Goal: Information Seeking & Learning: Check status

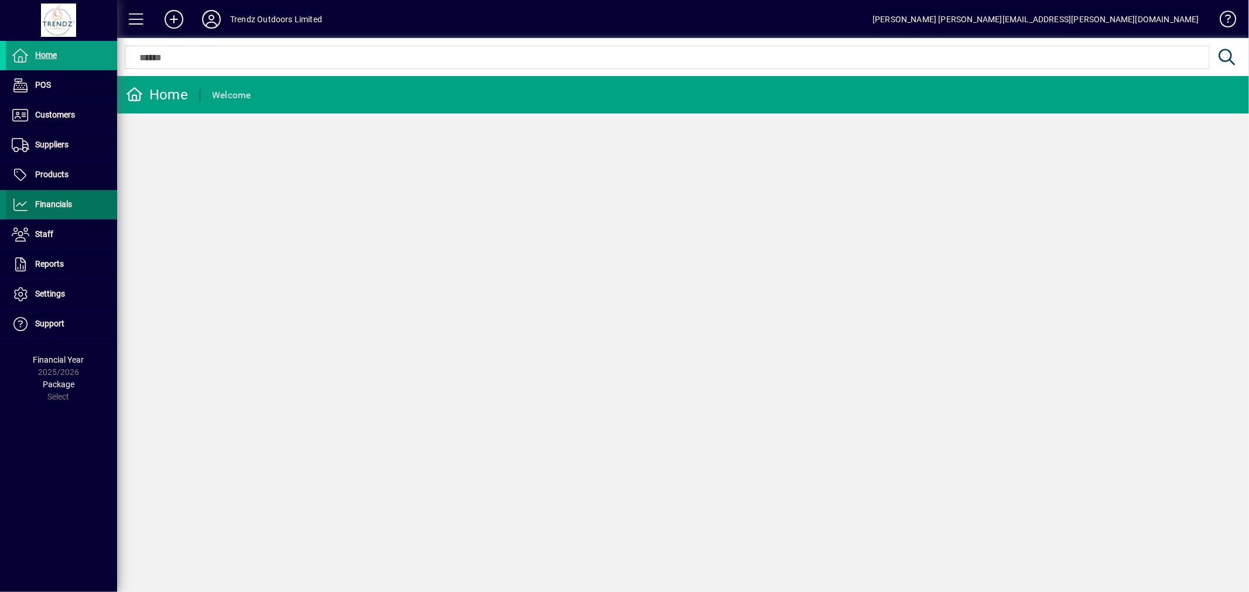
click at [56, 208] on span "Financials" at bounding box center [53, 204] width 37 height 9
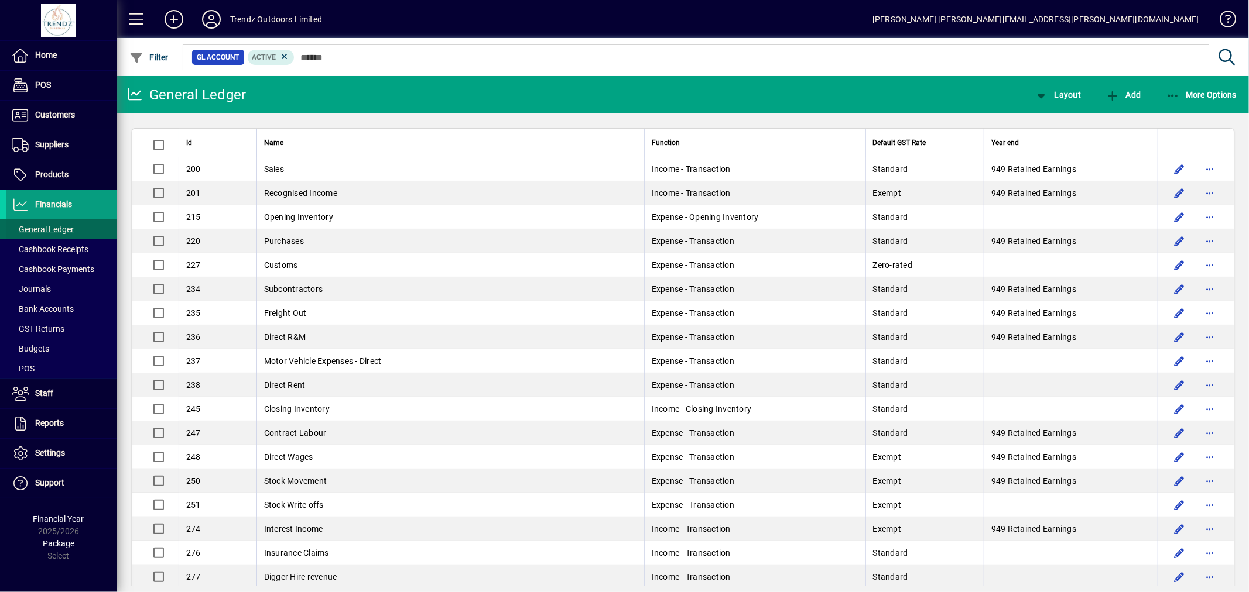
click at [61, 229] on span "General Ledger" at bounding box center [43, 229] width 62 height 9
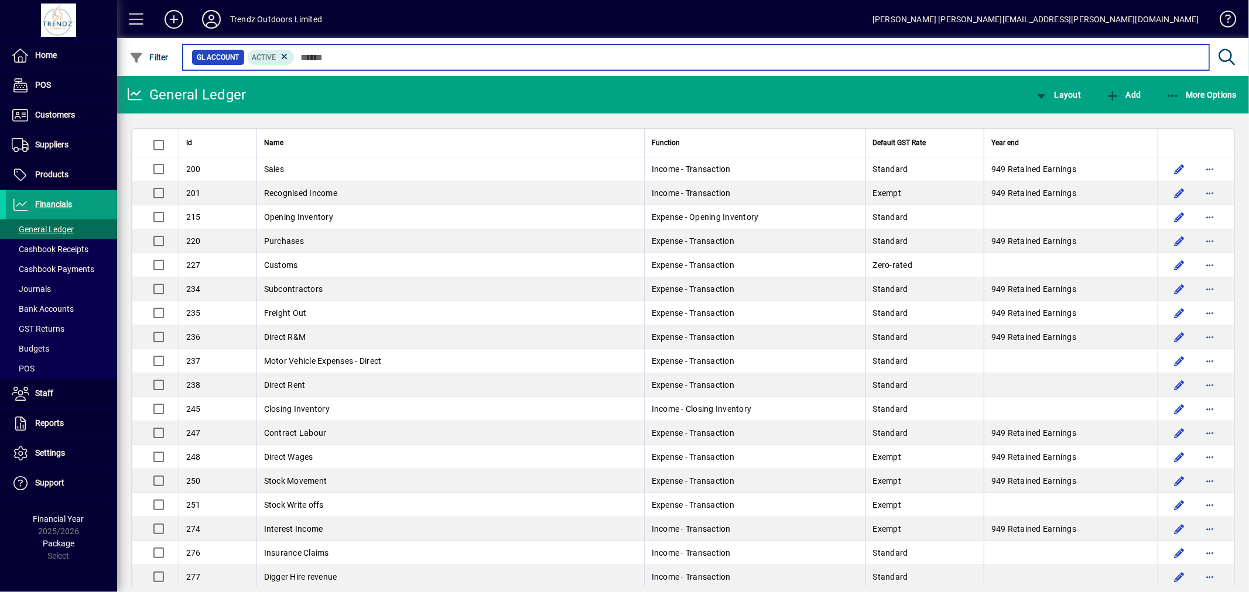
click at [328, 54] on input "text" at bounding box center [746, 57] width 905 height 16
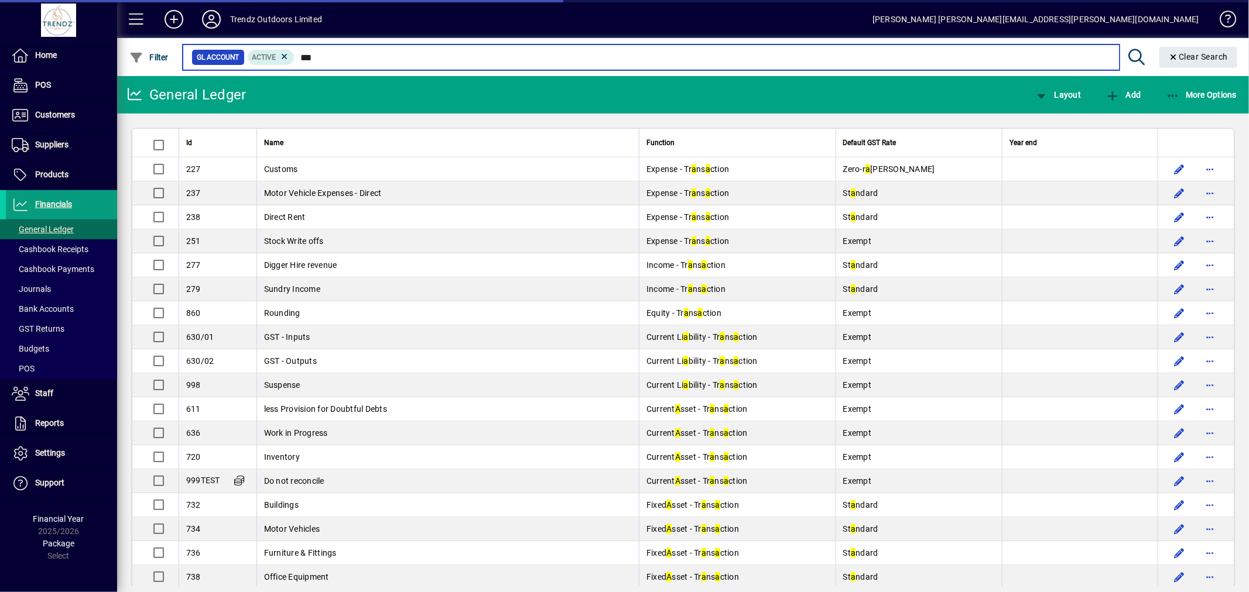
type input "***"
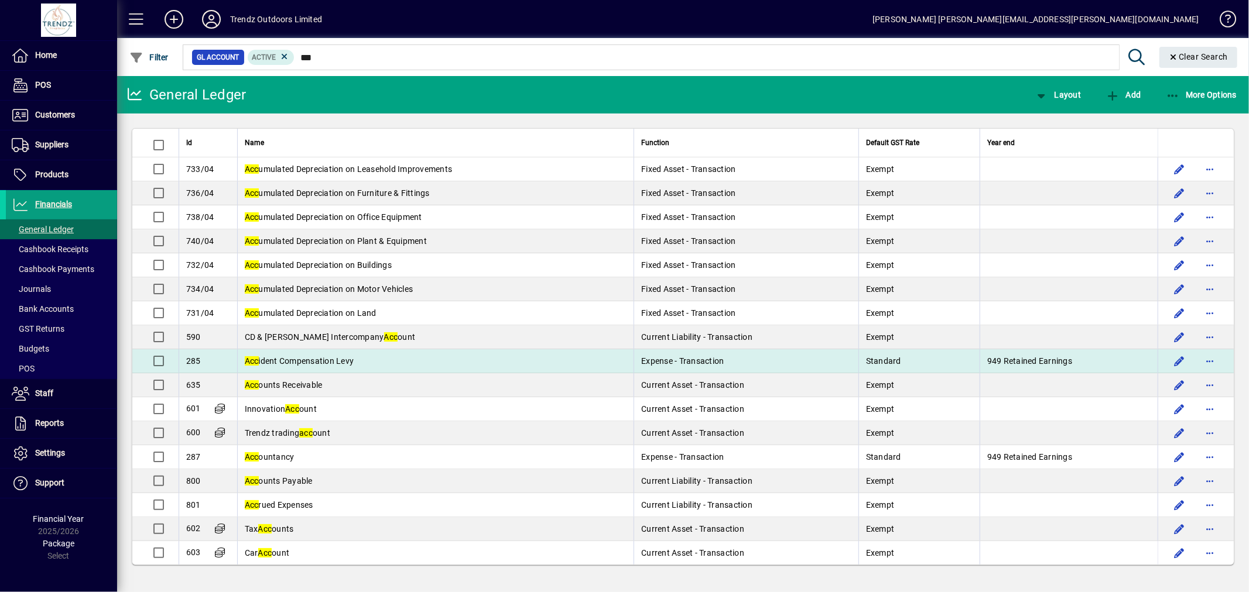
click at [304, 359] on span "Acc ident Compensation Levy" at bounding box center [299, 361] width 109 height 9
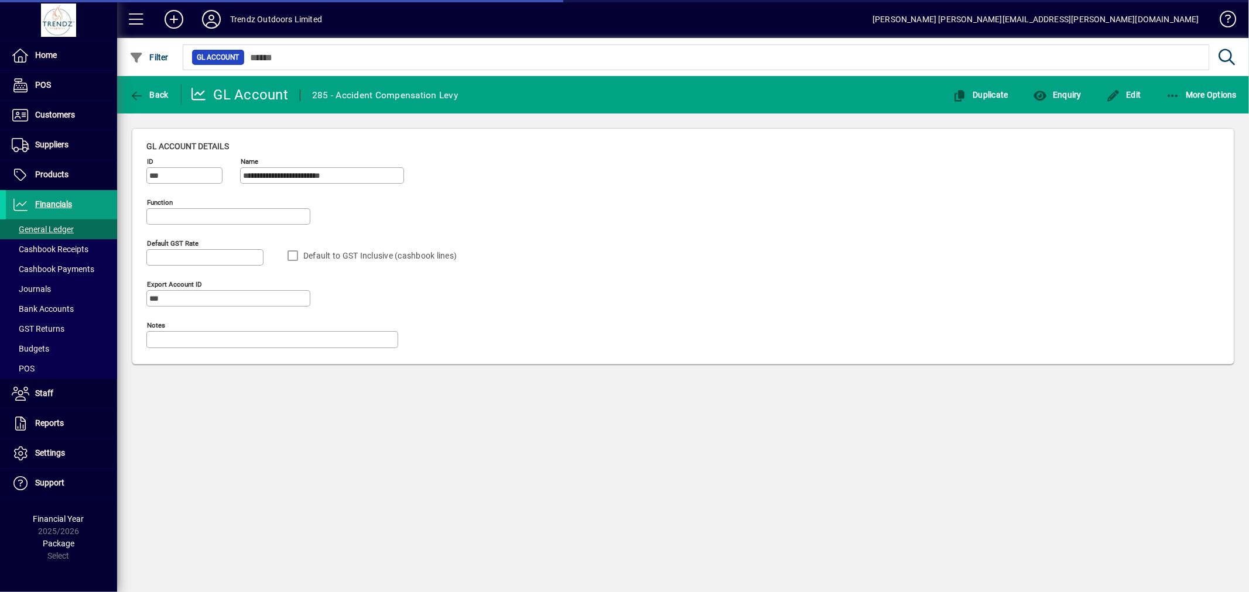
type input "**********"
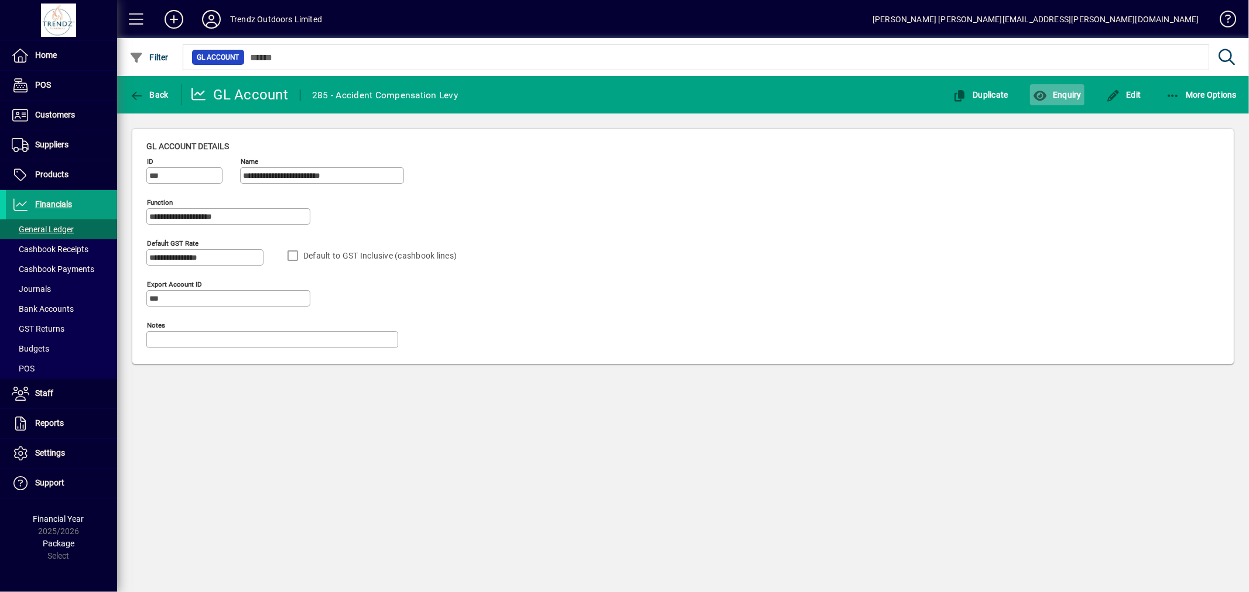
click at [1074, 94] on span "Enquiry" at bounding box center [1057, 94] width 49 height 9
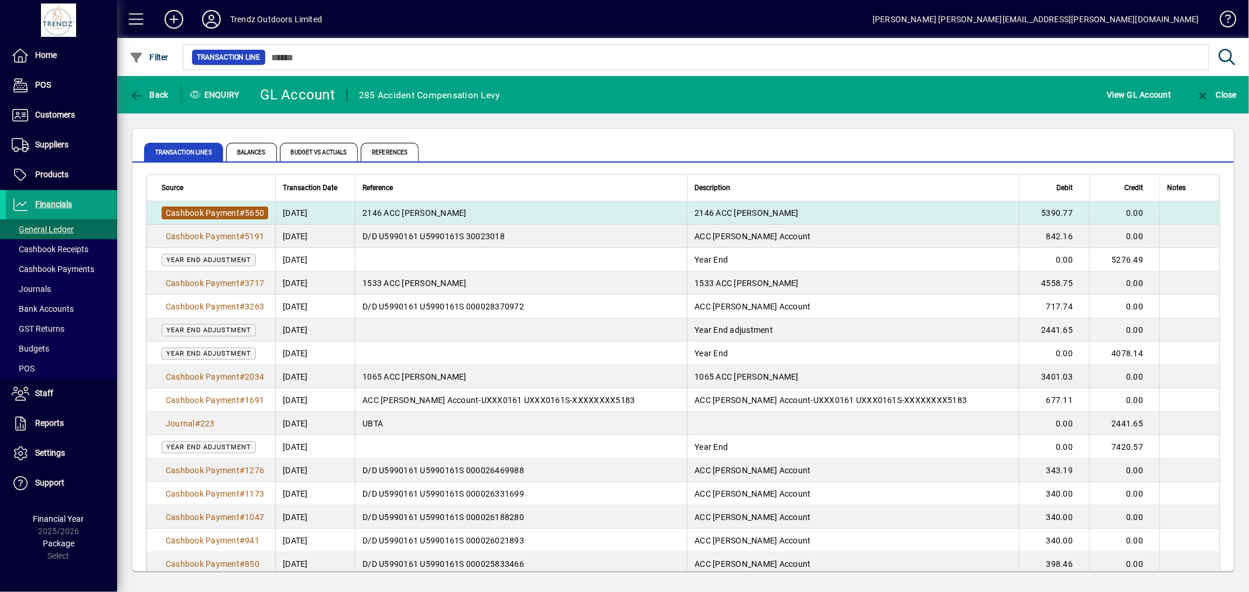
click at [251, 214] on span "5650" at bounding box center [254, 212] width 19 height 9
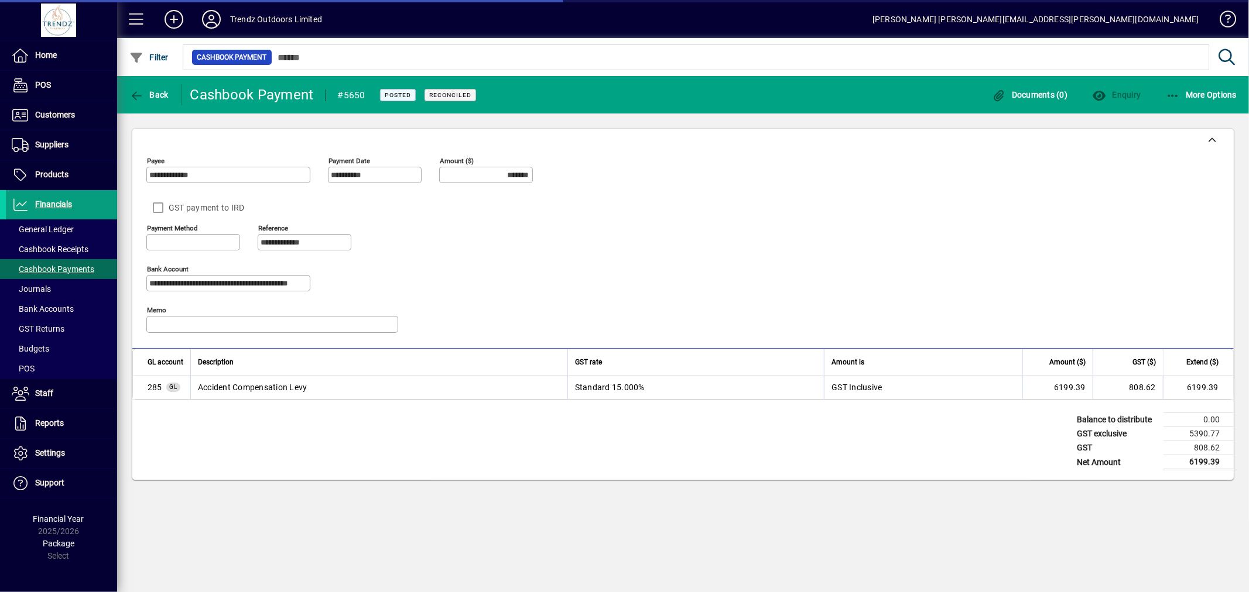
type input "**********"
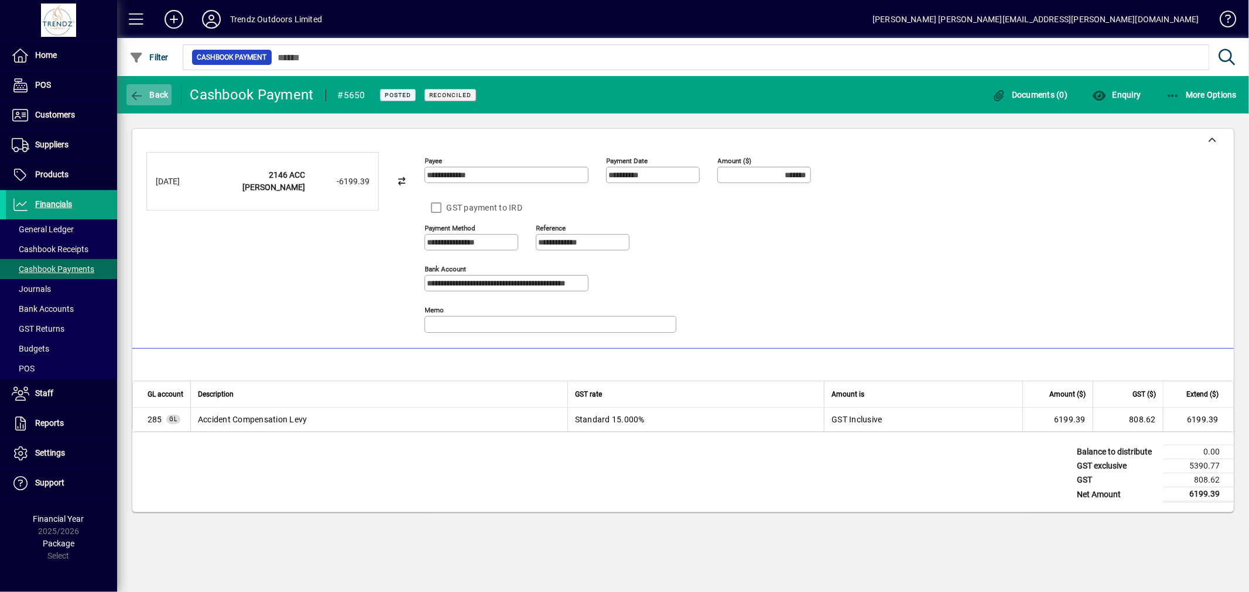
click at [159, 95] on span "Back" at bounding box center [148, 94] width 39 height 9
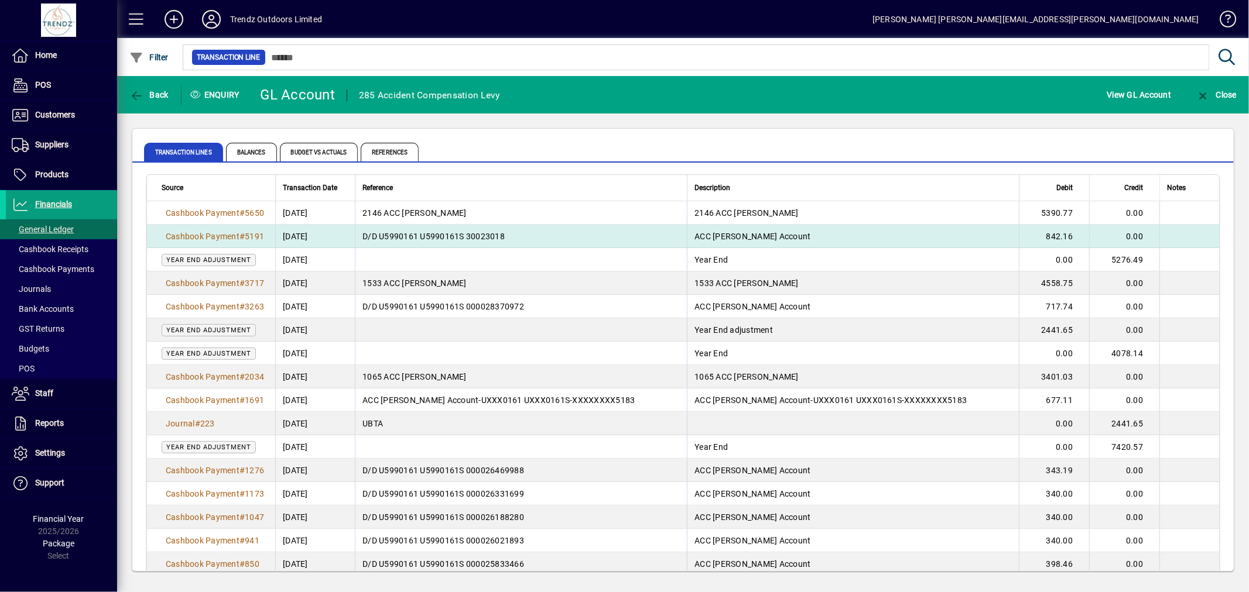
click at [698, 235] on span "ACC [PERSON_NAME] Account" at bounding box center [752, 236] width 116 height 9
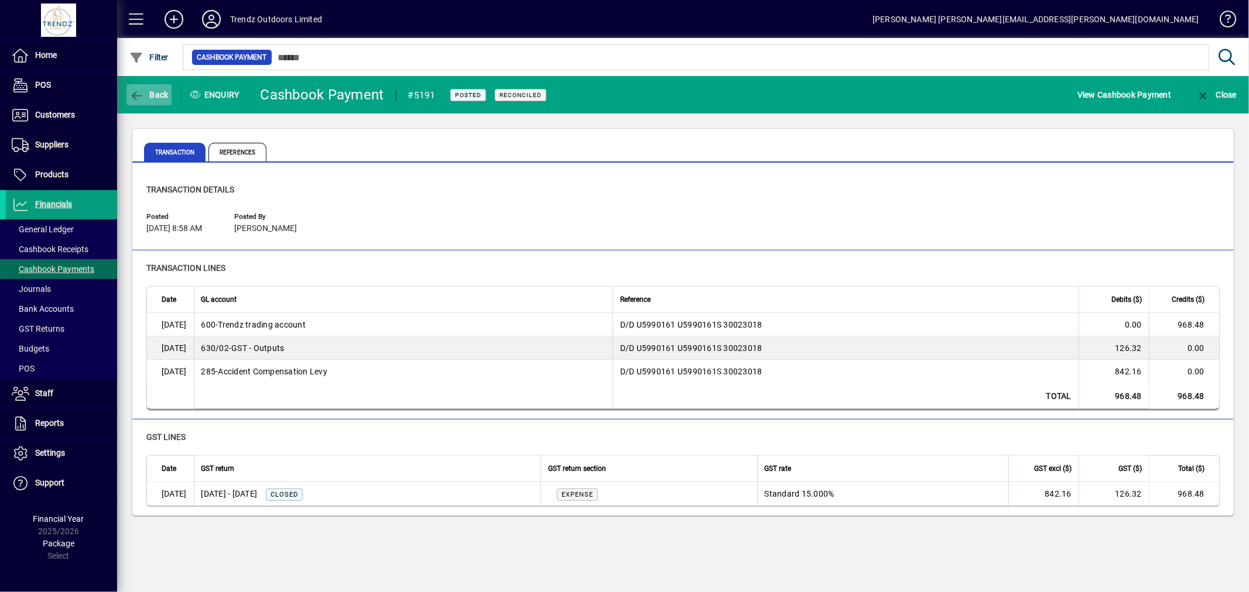
click at [149, 95] on span "Back" at bounding box center [148, 94] width 39 height 9
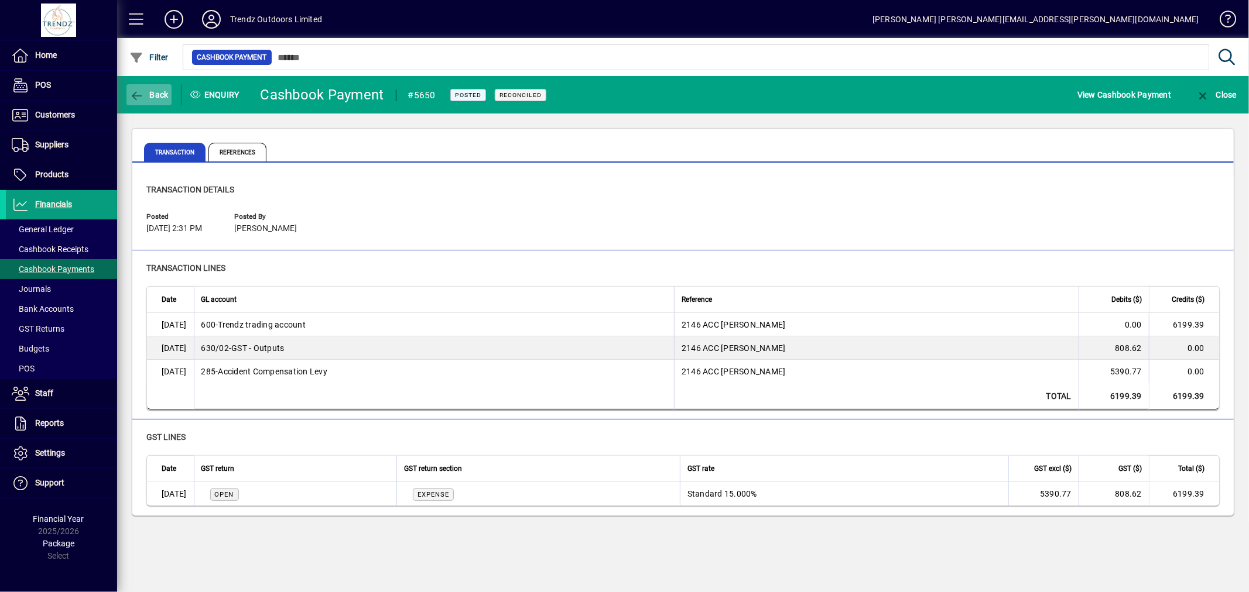
click at [147, 91] on span "Back" at bounding box center [148, 94] width 39 height 9
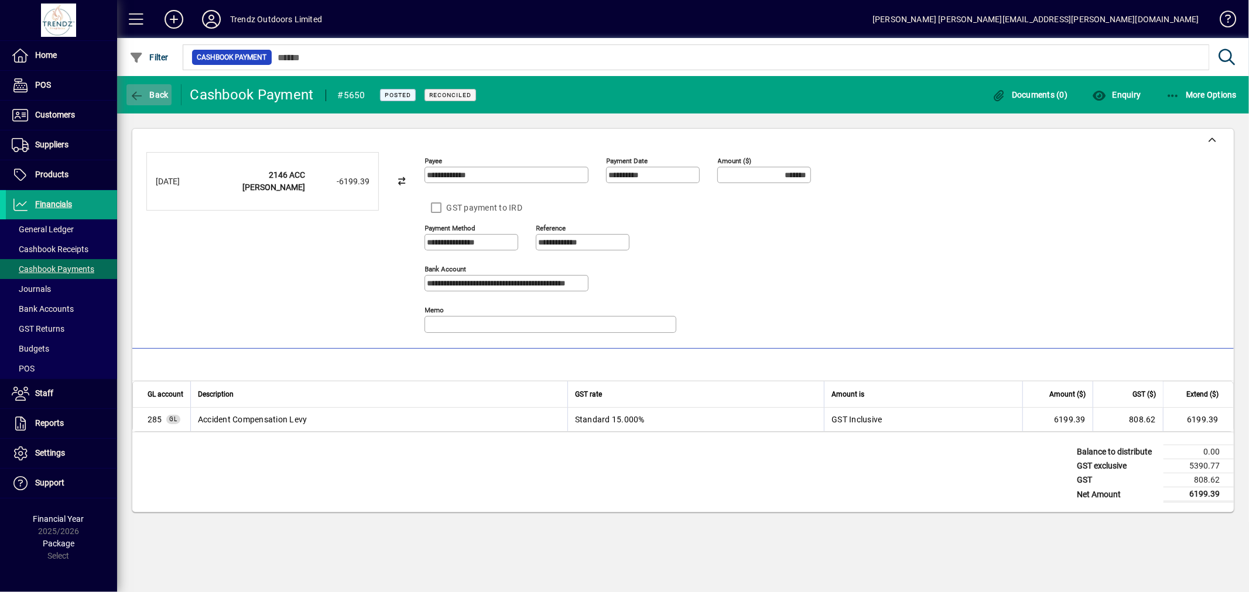
click at [161, 97] on span "Back" at bounding box center [148, 94] width 39 height 9
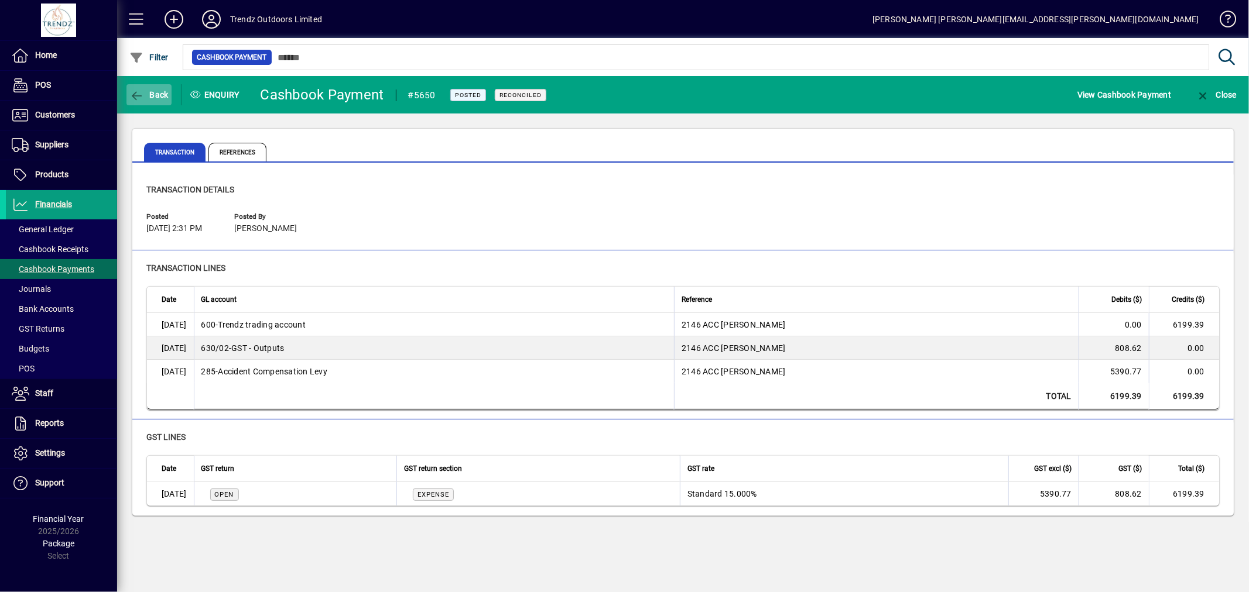
click at [150, 101] on span "button" at bounding box center [148, 95] width 45 height 28
click at [132, 107] on span "button" at bounding box center [148, 95] width 45 height 28
click at [161, 84] on span "button" at bounding box center [148, 95] width 45 height 28
click at [63, 213] on span at bounding box center [61, 205] width 111 height 28
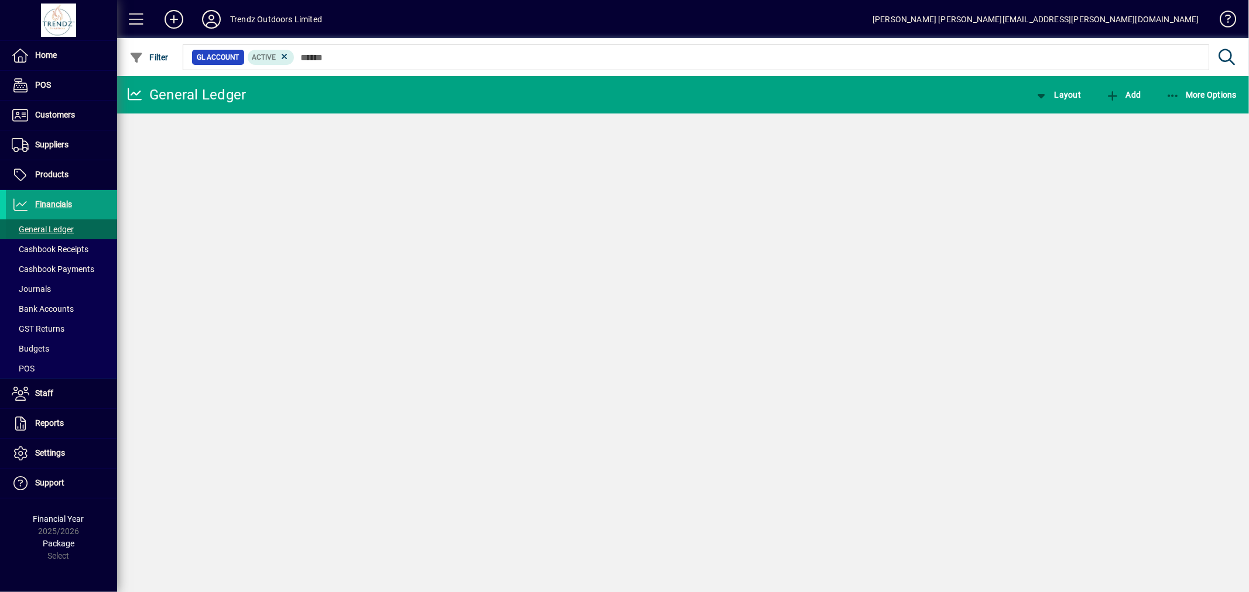
click at [61, 224] on span "General Ledger" at bounding box center [40, 230] width 68 height 12
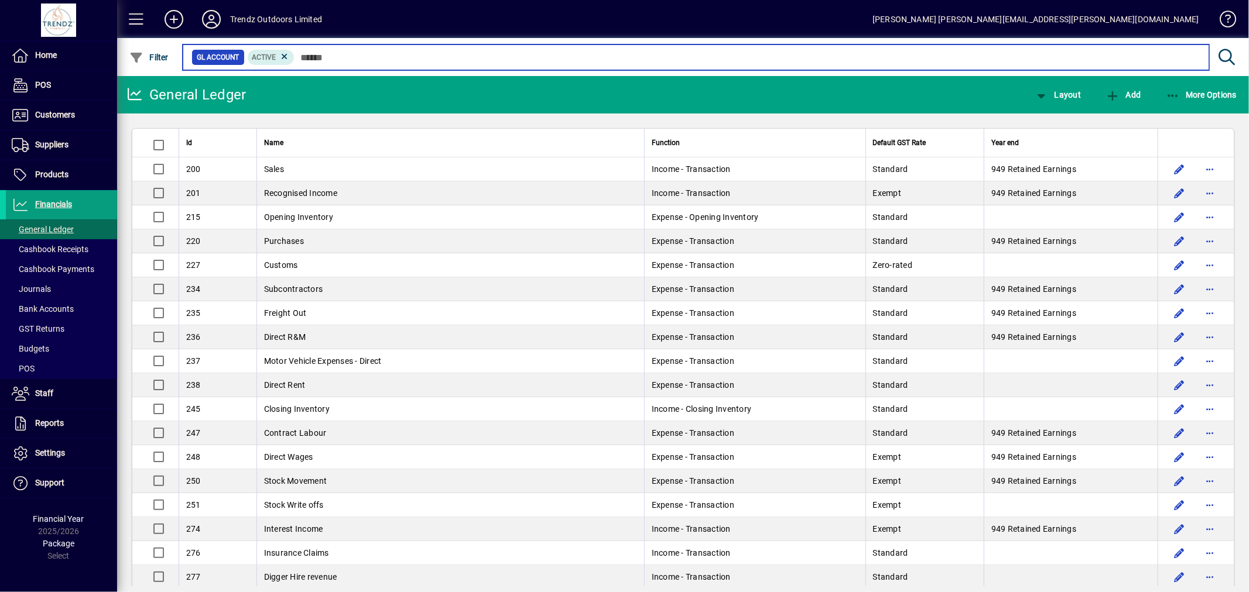
drag, startPoint x: 347, startPoint y: 56, endPoint x: 340, endPoint y: 51, distance: 8.8
click at [347, 56] on input "text" at bounding box center [746, 57] width 905 height 16
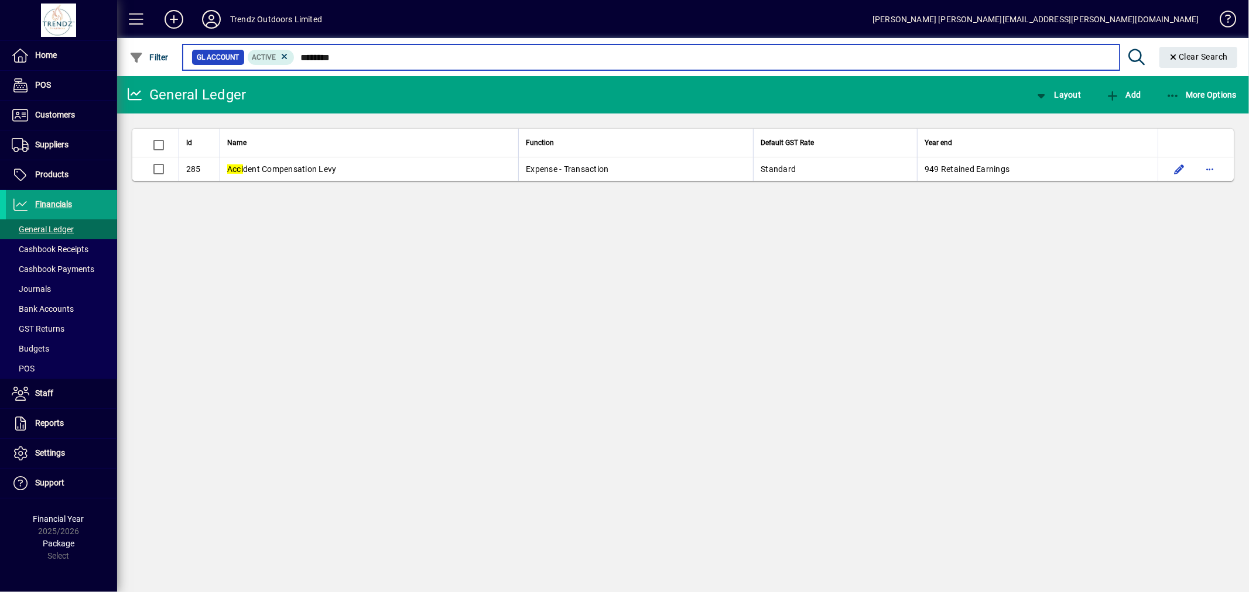
type input "********"
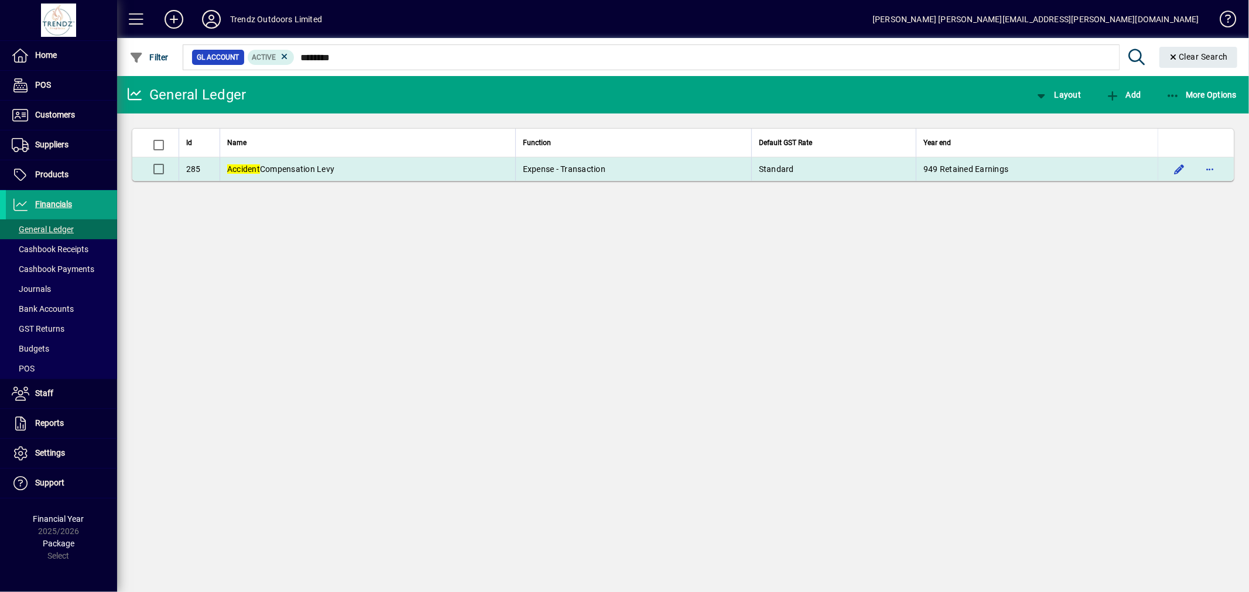
click at [318, 173] on span "Accident Compensation Levy" at bounding box center [280, 169] width 107 height 9
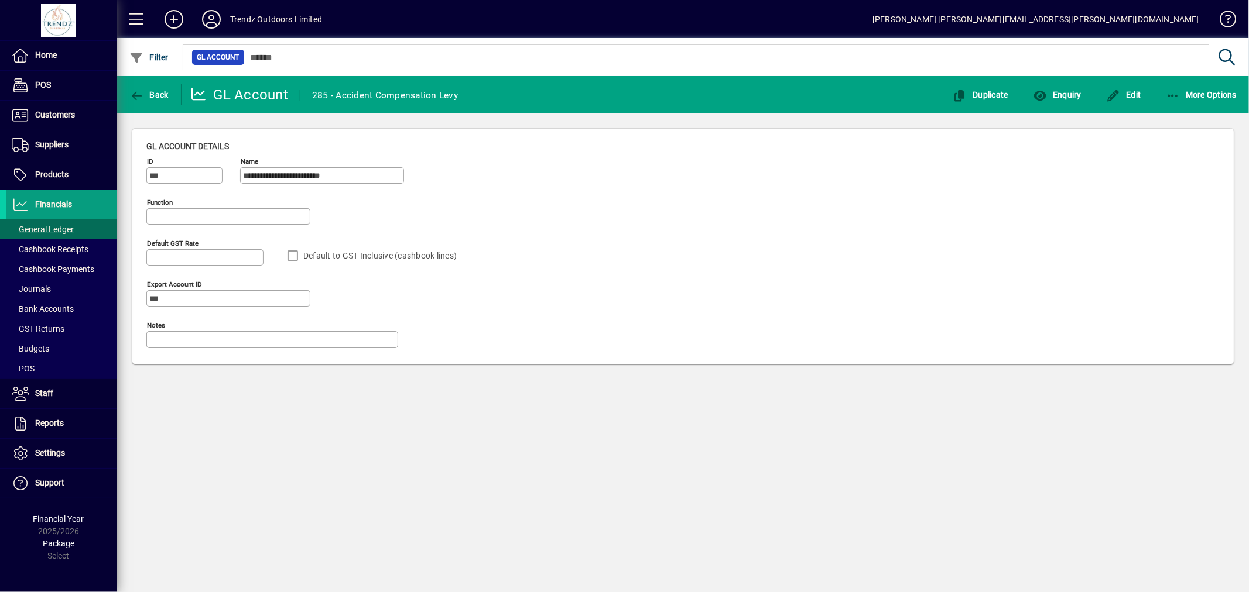
type input "**********"
click at [1063, 101] on span "button" at bounding box center [1057, 95] width 54 height 28
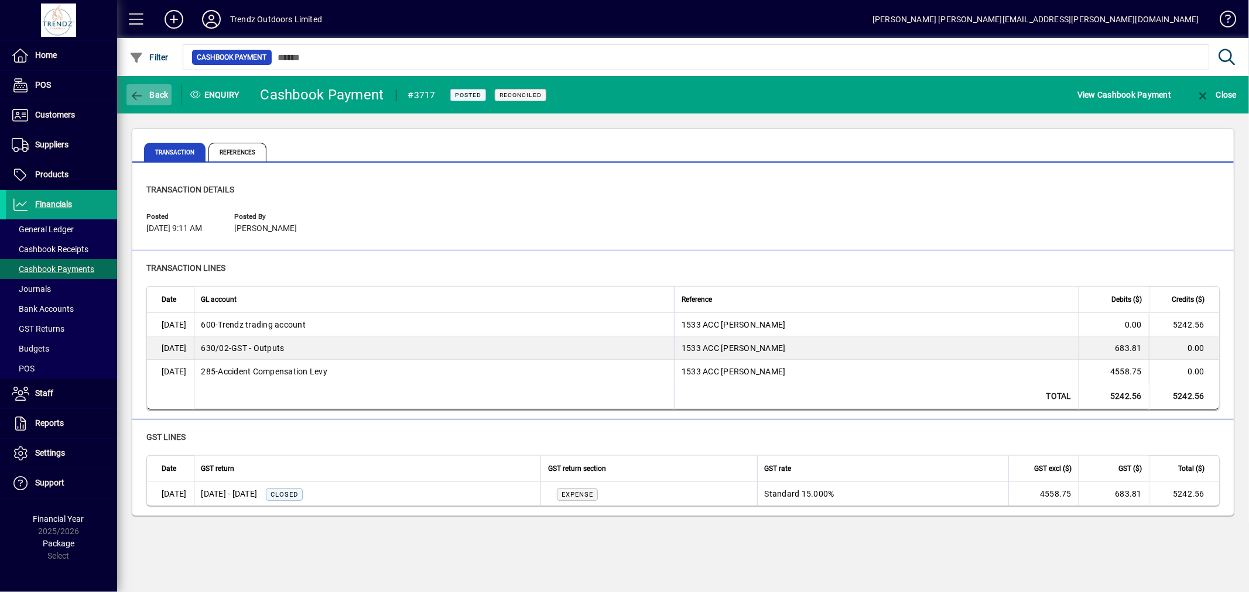
click at [143, 97] on span "Back" at bounding box center [148, 94] width 39 height 9
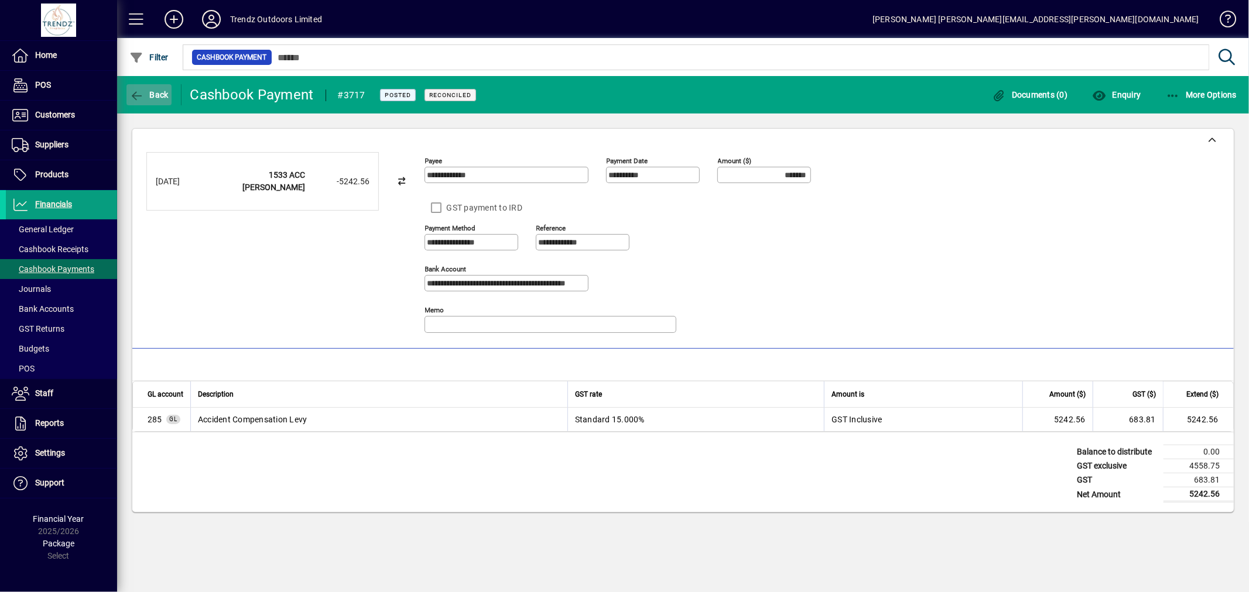
click at [143, 88] on span "button" at bounding box center [148, 95] width 45 height 28
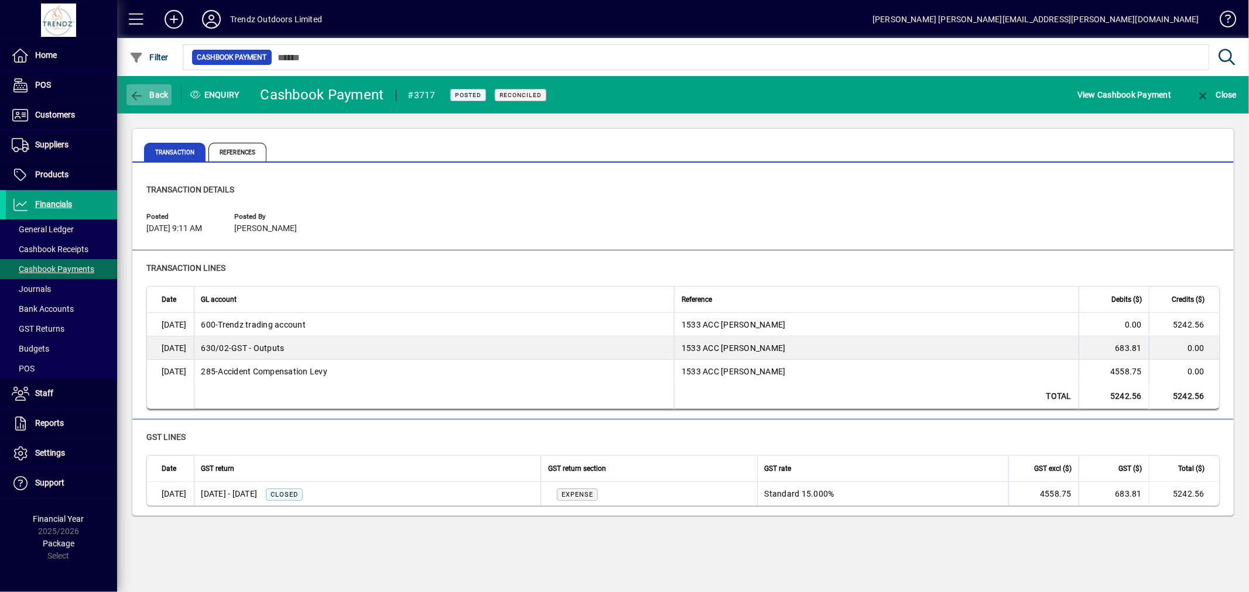
click at [151, 91] on span "Back" at bounding box center [148, 94] width 39 height 9
click at [53, 218] on span at bounding box center [61, 205] width 111 height 28
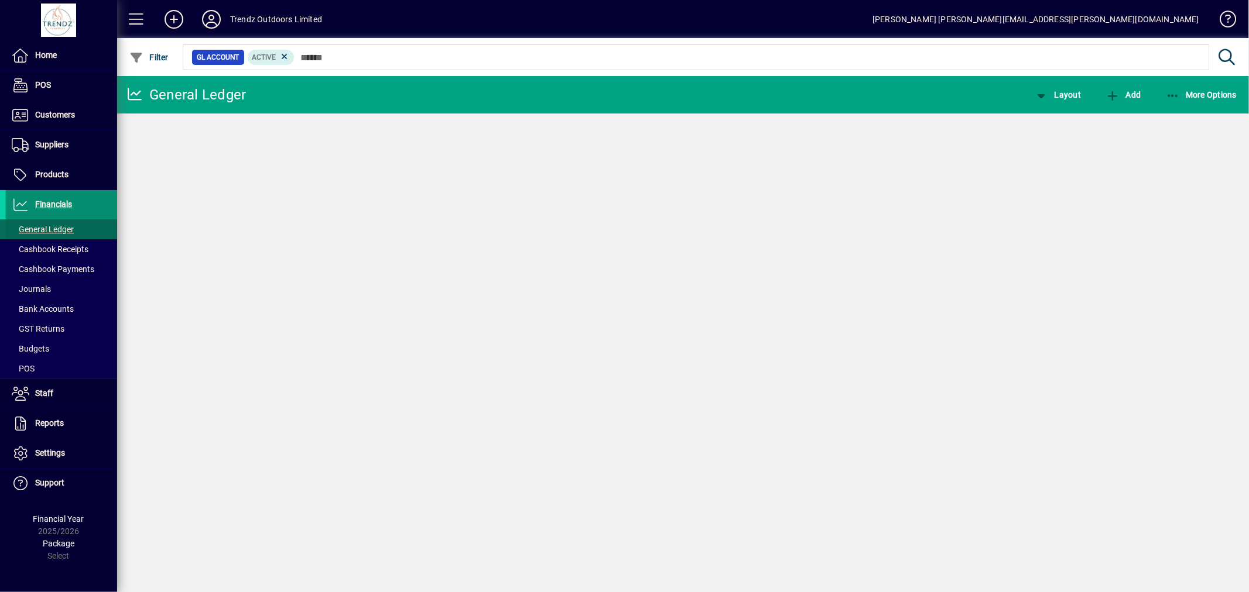
click at [53, 225] on span "General Ledger" at bounding box center [43, 229] width 62 height 9
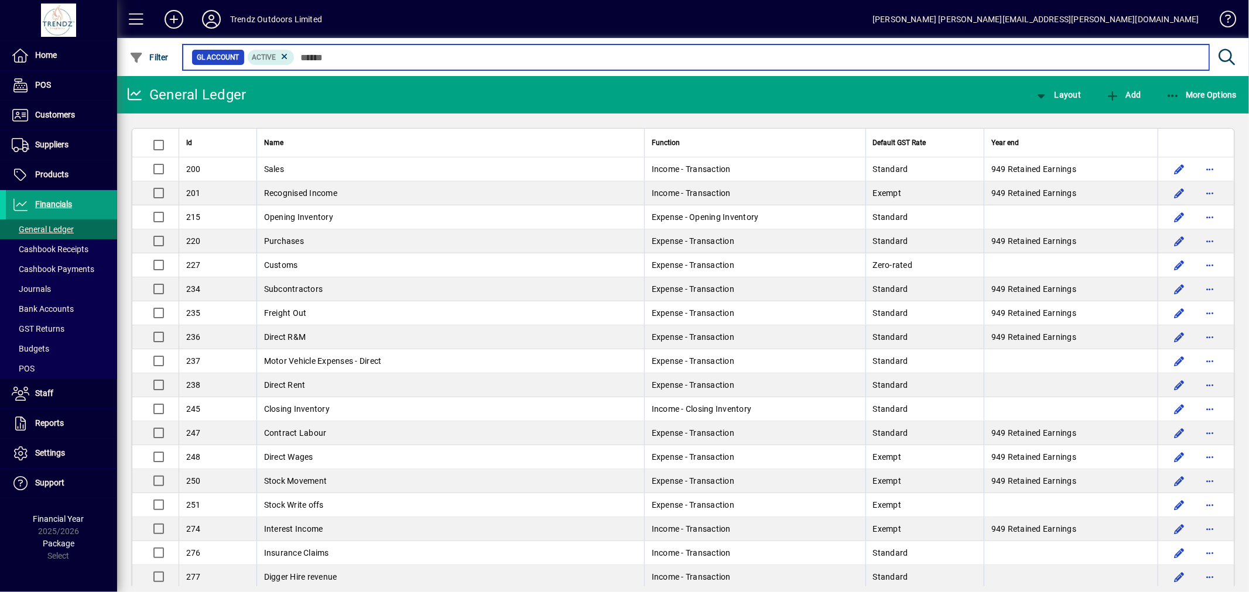
drag, startPoint x: 303, startPoint y: 64, endPoint x: 323, endPoint y: 50, distance: 23.9
click at [317, 55] on input "text" at bounding box center [746, 57] width 905 height 16
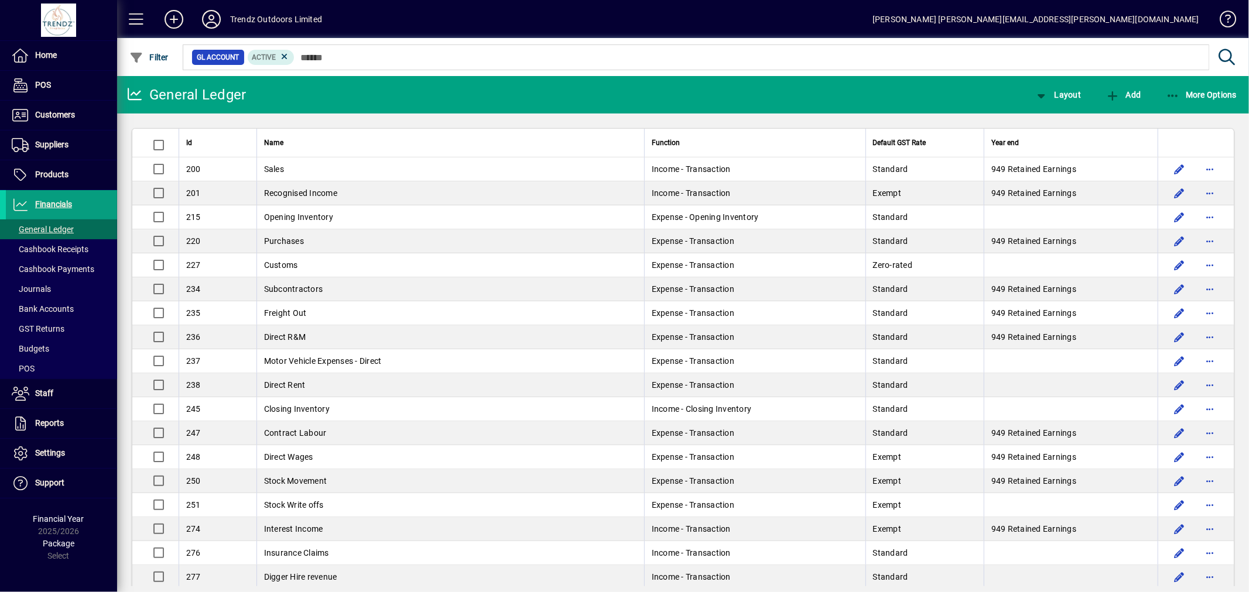
click at [326, 54] on mat-form-field "GL Account Active" at bounding box center [712, 57] width 1062 height 38
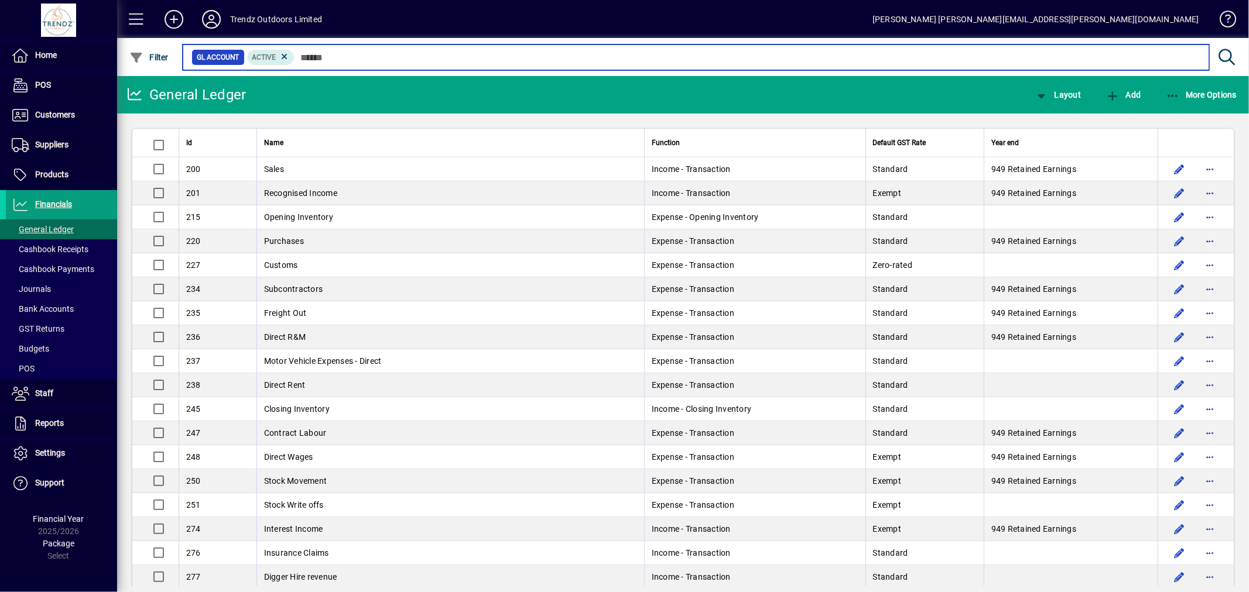
click at [335, 60] on input "text" at bounding box center [746, 57] width 905 height 16
type input "********"
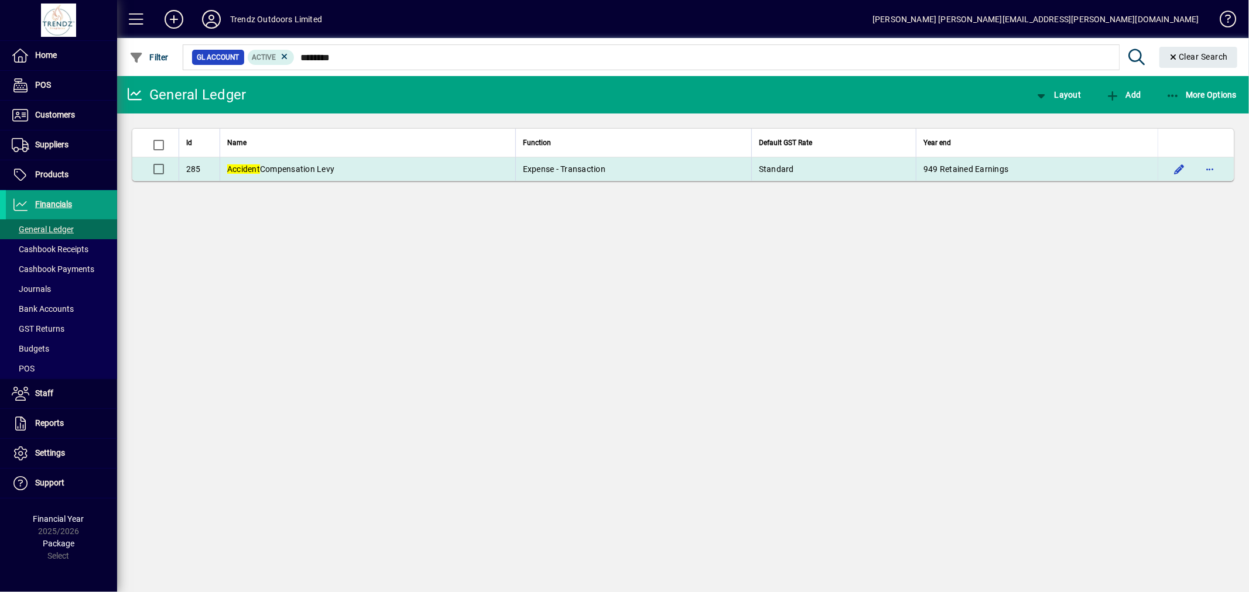
click at [286, 167] on span "Accident Compensation Levy" at bounding box center [280, 169] width 107 height 9
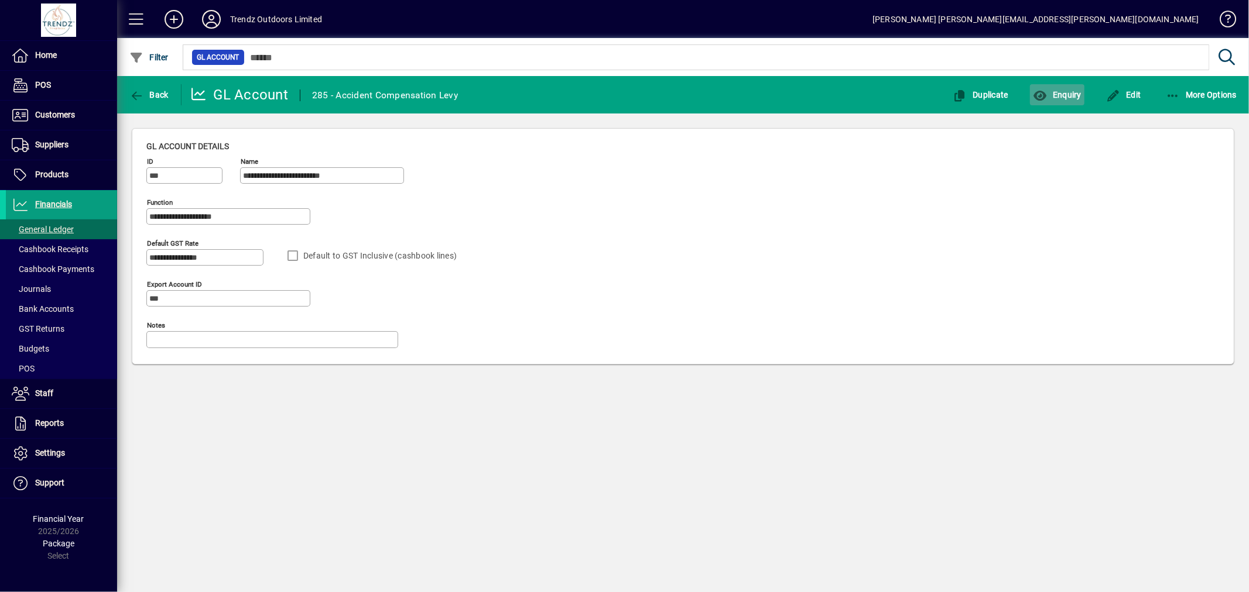
click at [1034, 100] on icon "button" at bounding box center [1040, 96] width 15 height 12
